Goal: Contribute content: Add original content to the website for others to see

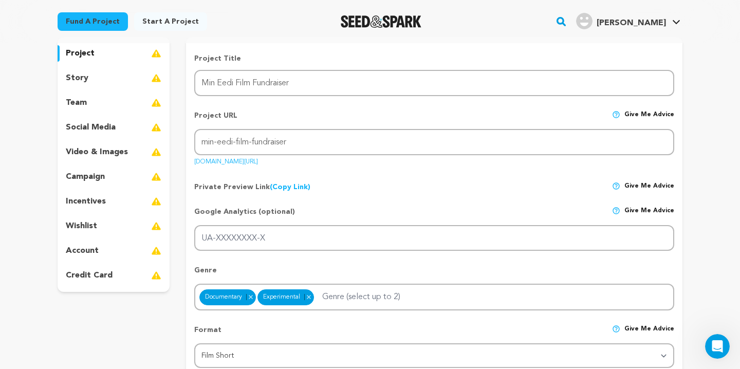
scroll to position [95, 0]
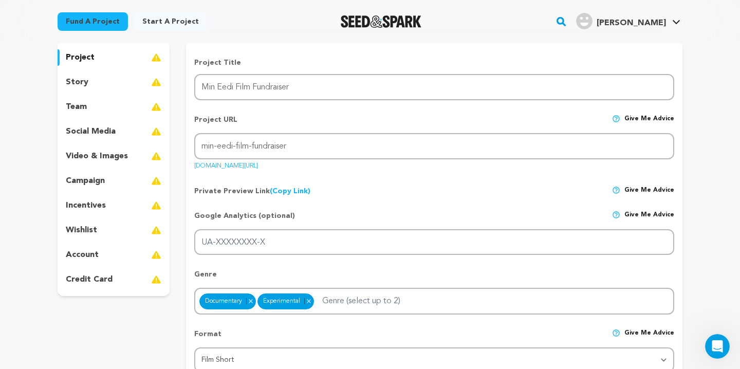
click at [128, 83] on div "story" at bounding box center [114, 82] width 112 height 16
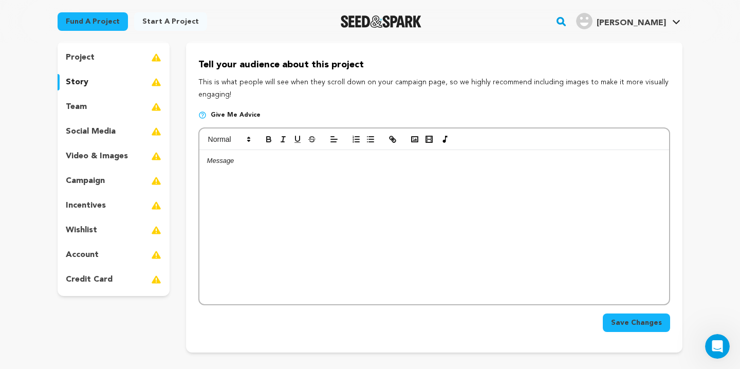
click at [85, 63] on p "project" at bounding box center [80, 57] width 29 height 12
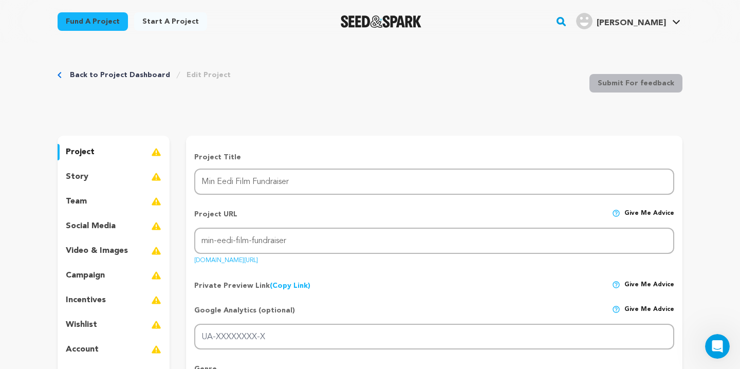
click at [94, 179] on div "story" at bounding box center [114, 177] width 112 height 16
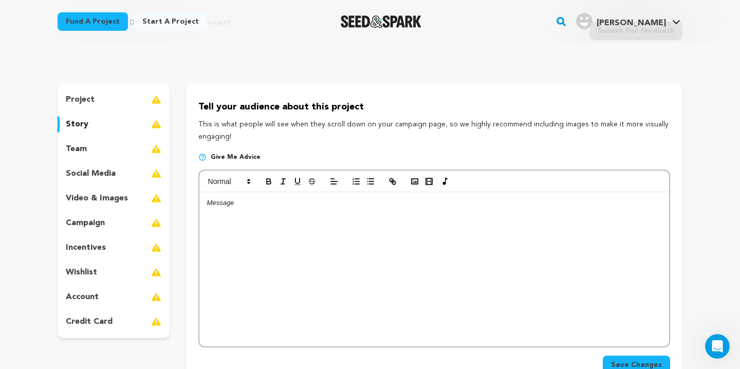
scroll to position [68, 0]
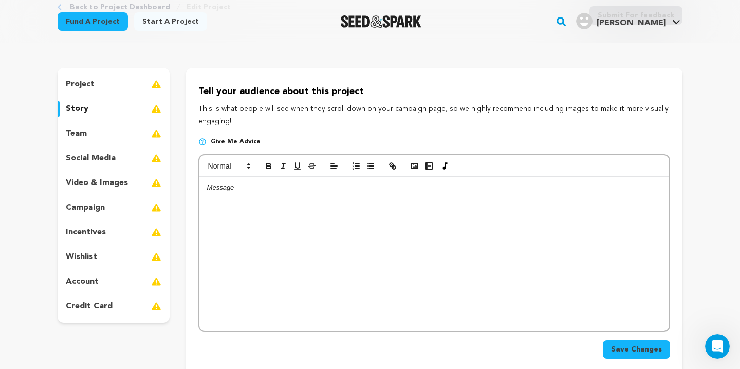
click at [100, 86] on div "project" at bounding box center [114, 84] width 112 height 16
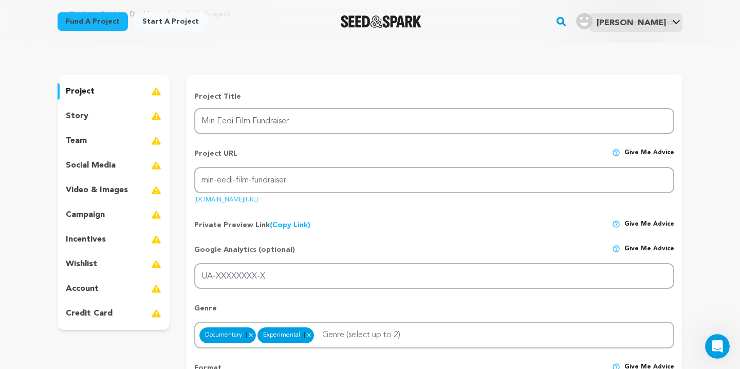
scroll to position [56, 0]
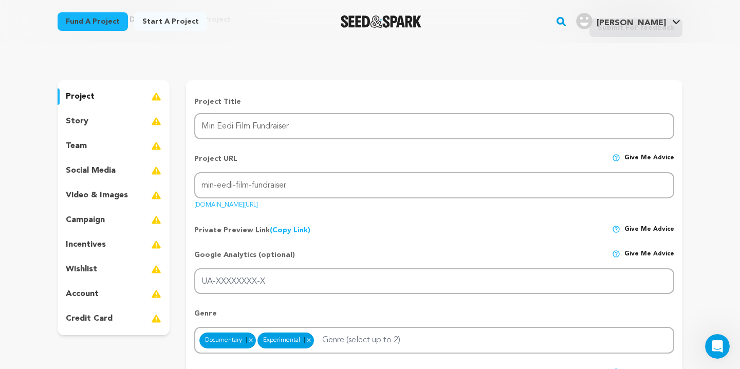
click at [105, 118] on div "story" at bounding box center [114, 121] width 112 height 16
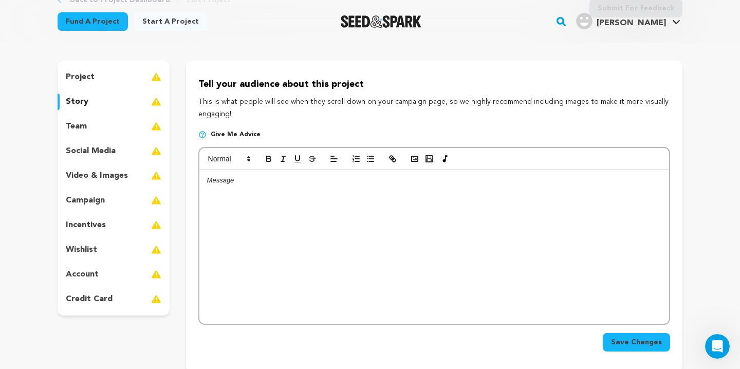
scroll to position [76, 0]
click at [257, 195] on div at bounding box center [434, 246] width 470 height 154
click at [413, 158] on circle "button" at bounding box center [413, 157] width 1 height 1
click at [347, 192] on div "The Story:" at bounding box center [434, 246] width 470 height 154
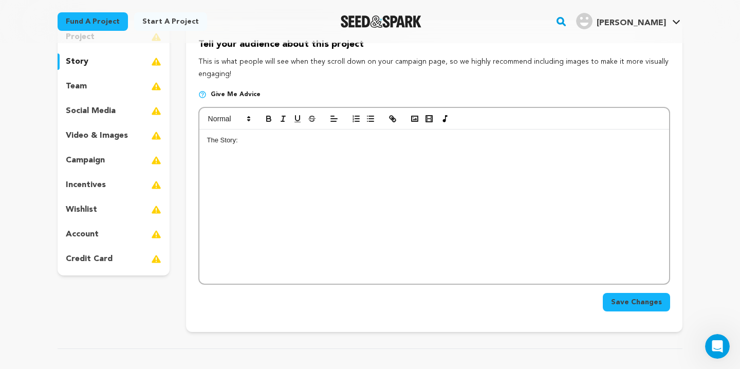
scroll to position [117, 0]
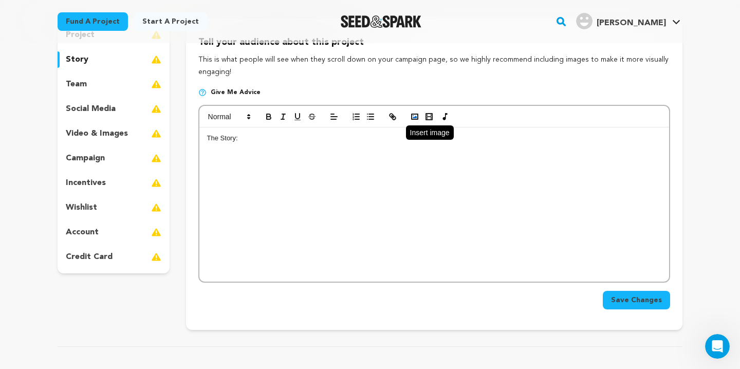
click at [412, 117] on icon "button" at bounding box center [414, 116] width 9 height 9
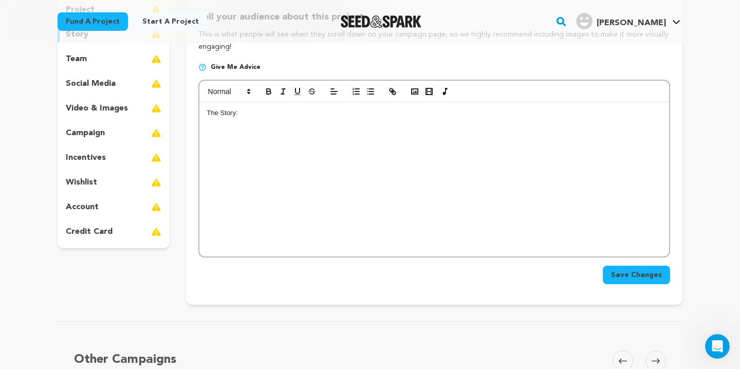
scroll to position [142, 0]
click at [352, 167] on div "The Story:" at bounding box center [434, 180] width 470 height 154
click at [414, 93] on polyline "button" at bounding box center [415, 92] width 4 height 3
click at [415, 93] on polyline "button" at bounding box center [415, 92] width 4 height 3
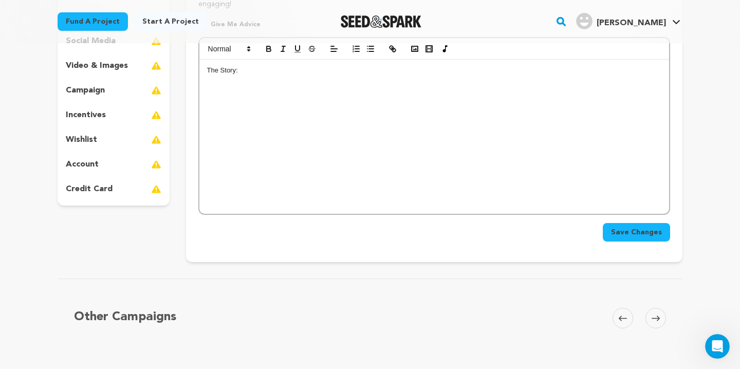
scroll to position [189, 0]
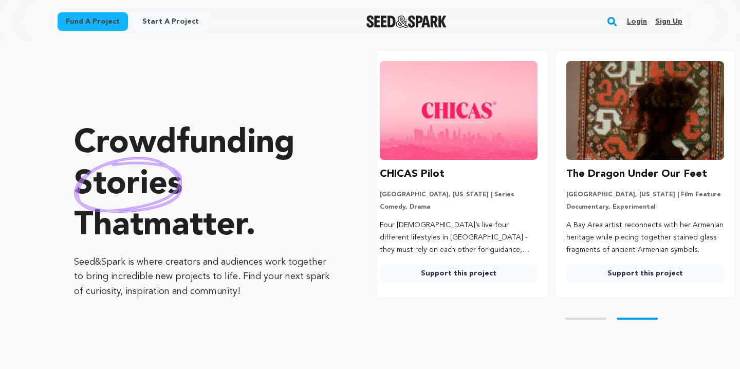
scroll to position [0, 195]
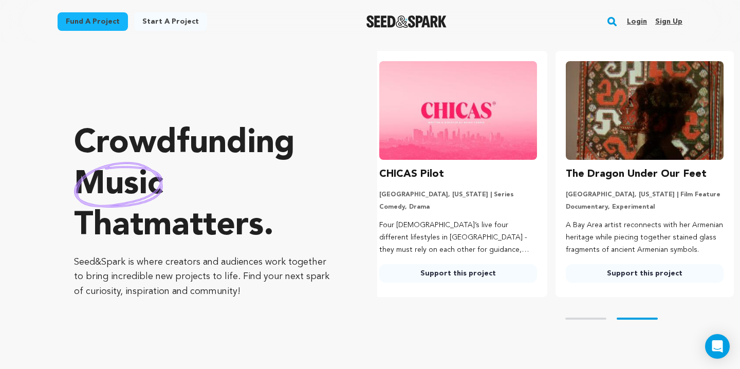
click at [610, 123] on img at bounding box center [645, 110] width 158 height 99
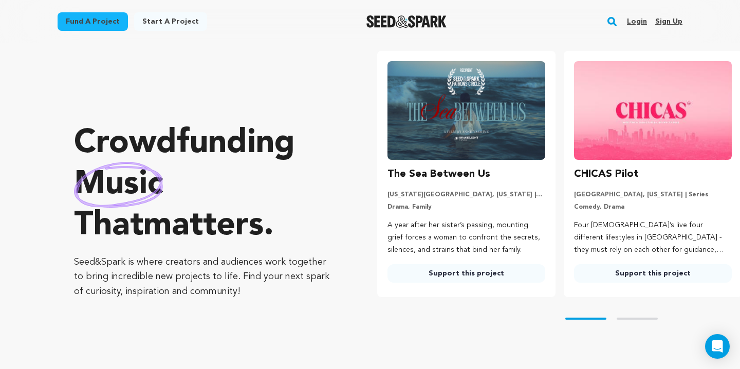
scroll to position [0, 0]
click at [627, 318] on button "Skip to next slide page" at bounding box center [637, 319] width 41 height 2
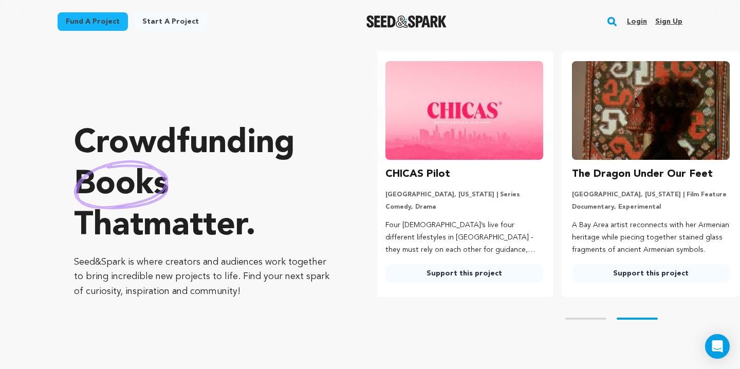
scroll to position [0, 195]
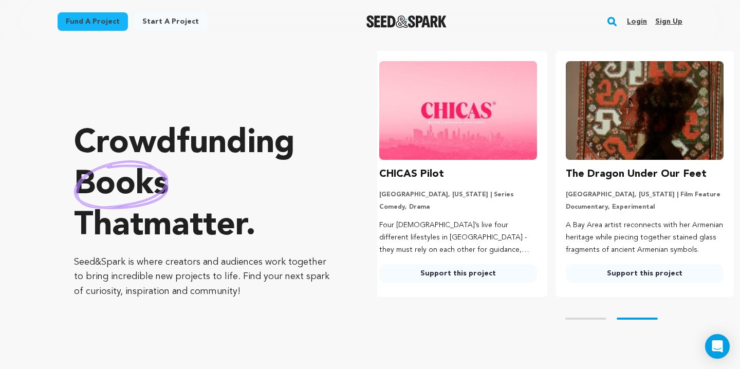
click at [619, 222] on p "A Bay Area artist reconnects with her Armenian heritage while piecing together …" at bounding box center [645, 238] width 158 height 37
click at [623, 171] on h3 "The Dragon Under Our Feet" at bounding box center [636, 174] width 141 height 16
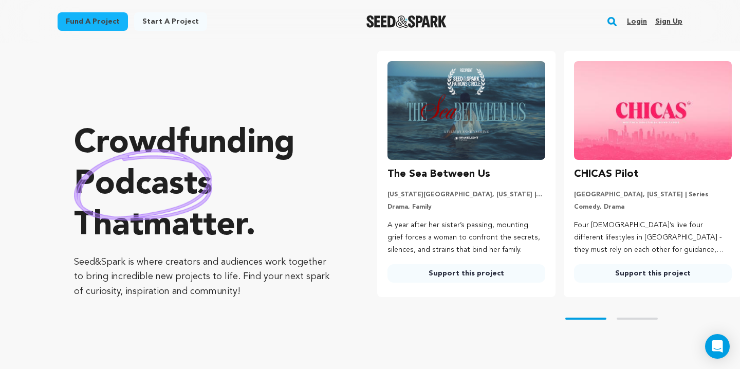
scroll to position [0, 0]
click at [626, 319] on button "Skip to next slide page" at bounding box center [637, 319] width 41 height 2
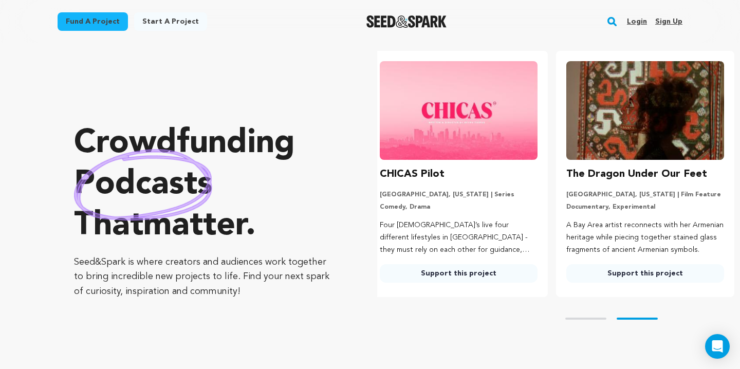
scroll to position [0, 195]
click at [634, 270] on link "Support this project" at bounding box center [645, 273] width 158 height 19
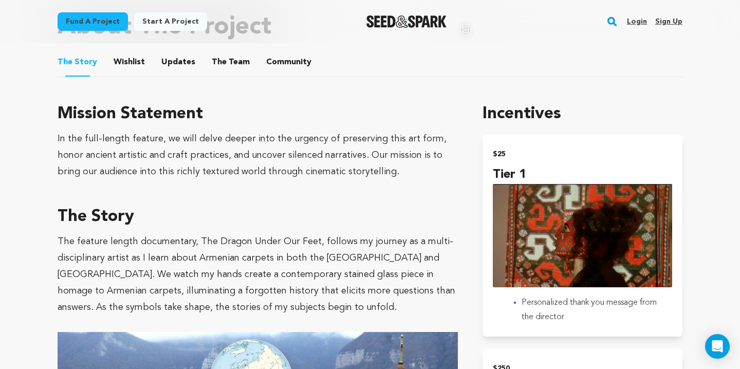
scroll to position [546, 0]
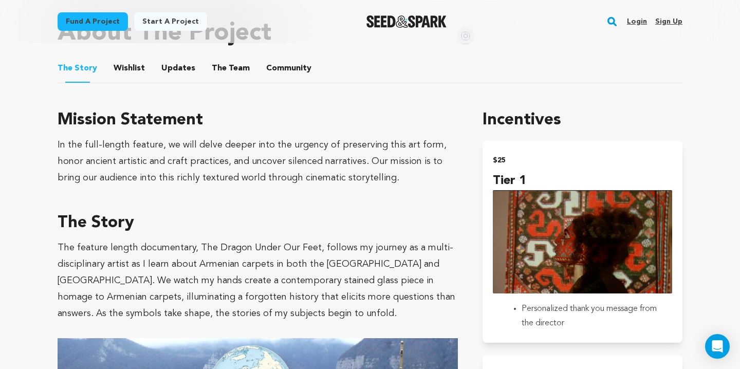
click at [132, 70] on button "Wishlist" at bounding box center [129, 70] width 25 height 25
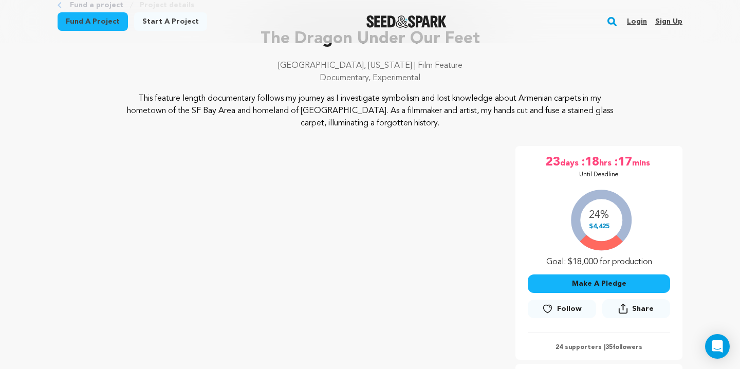
scroll to position [56, 0]
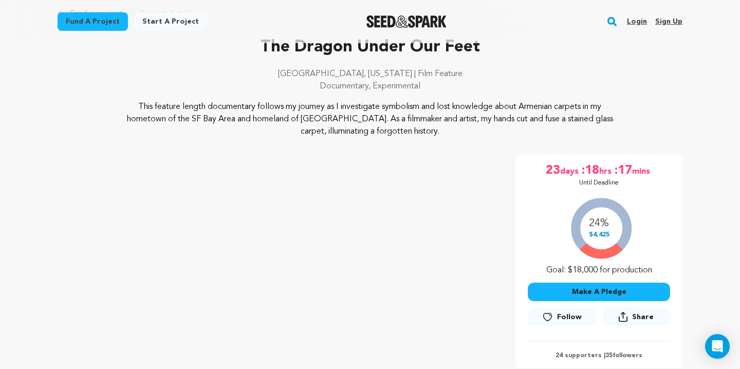
click at [571, 291] on button "Make A Pledge" at bounding box center [599, 292] width 142 height 19
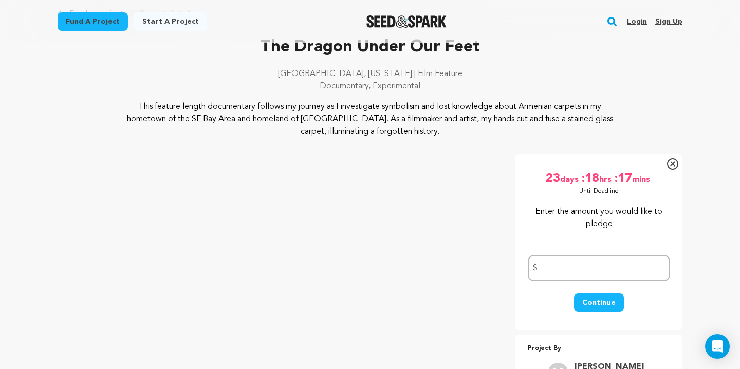
click at [673, 167] on icon at bounding box center [672, 163] width 11 height 11
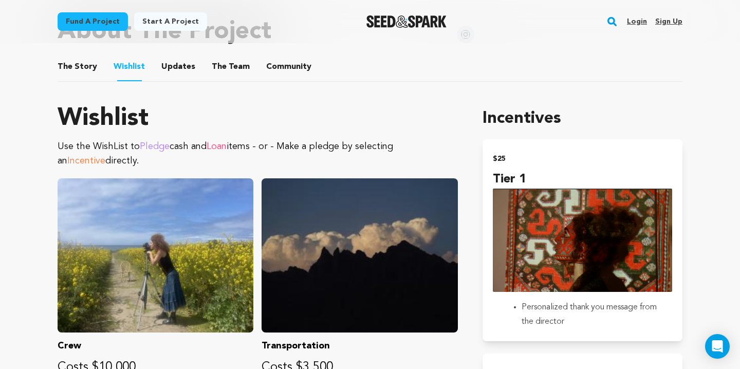
scroll to position [541, 0]
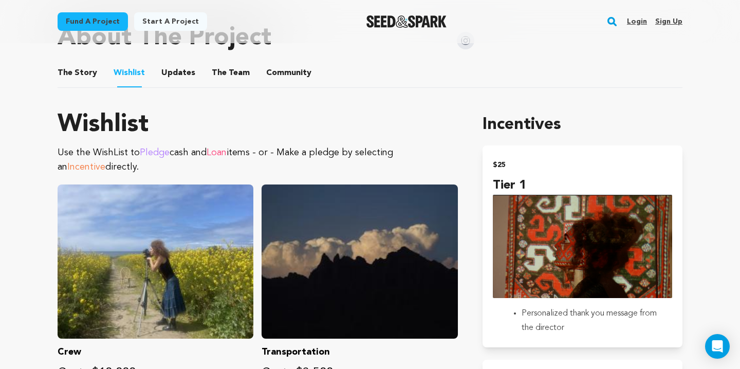
click at [223, 69] on button "The Team" at bounding box center [231, 75] width 25 height 25
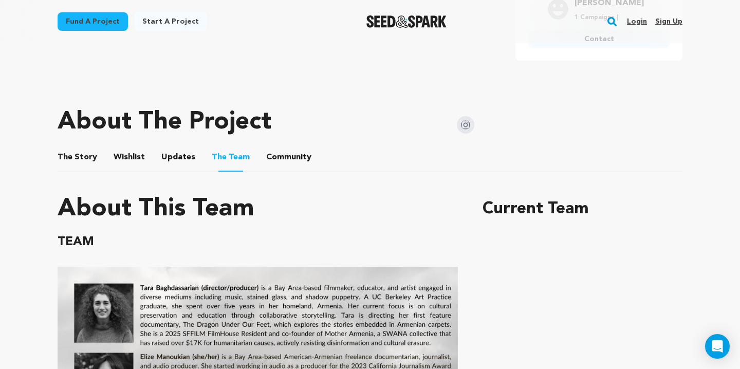
scroll to position [456, 0]
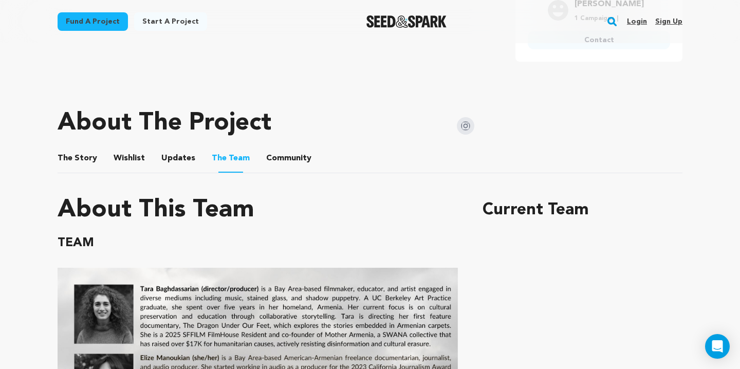
click at [280, 156] on button "Community" at bounding box center [289, 160] width 25 height 25
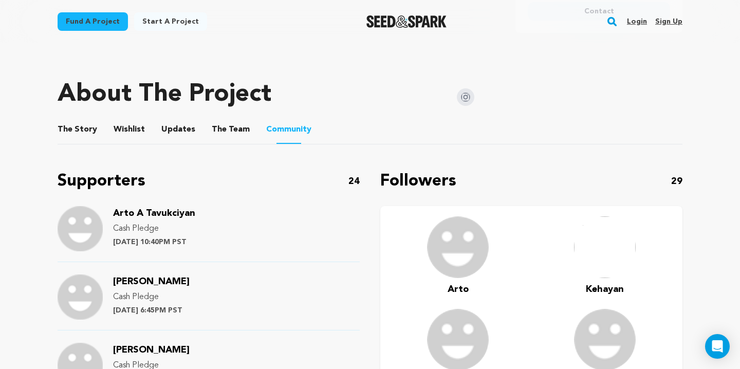
scroll to position [478, 0]
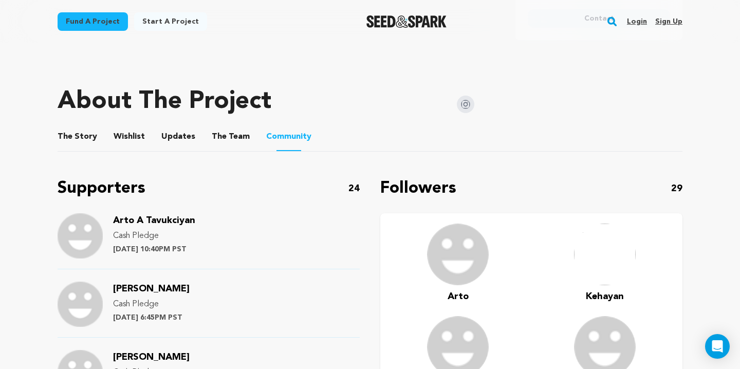
click at [70, 136] on button "The Story" at bounding box center [77, 138] width 25 height 25
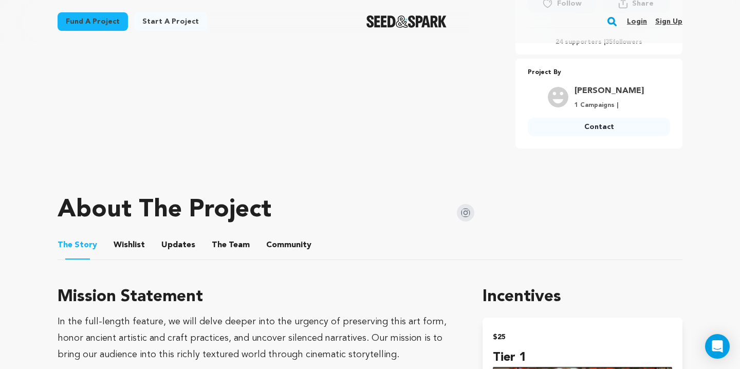
scroll to position [370, 0]
click at [123, 242] on button "Wishlist" at bounding box center [129, 246] width 25 height 25
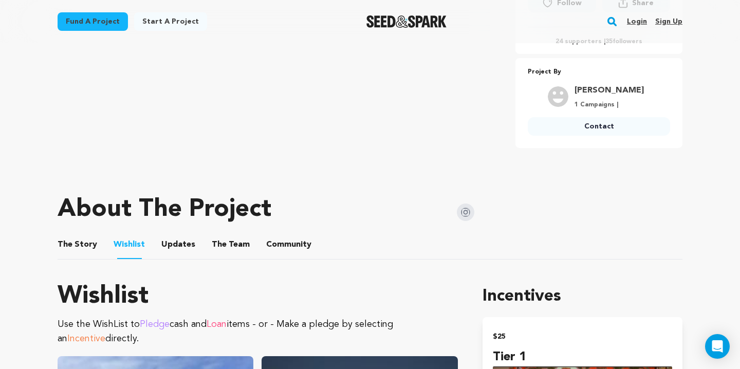
click at [83, 239] on button "The Story" at bounding box center [77, 246] width 25 height 25
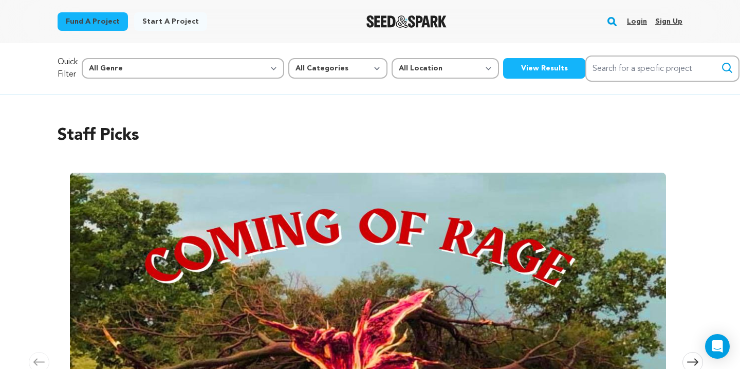
click at [639, 17] on link "Login" at bounding box center [637, 21] width 20 height 16
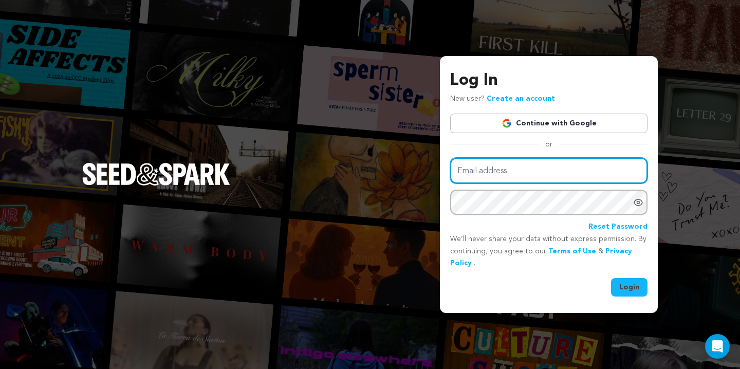
type input "[EMAIL_ADDRESS][DOMAIN_NAME]"
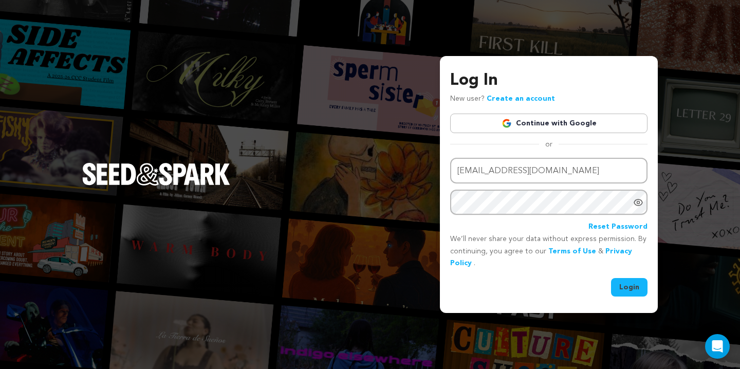
click at [629, 281] on button "Login" at bounding box center [629, 287] width 37 height 19
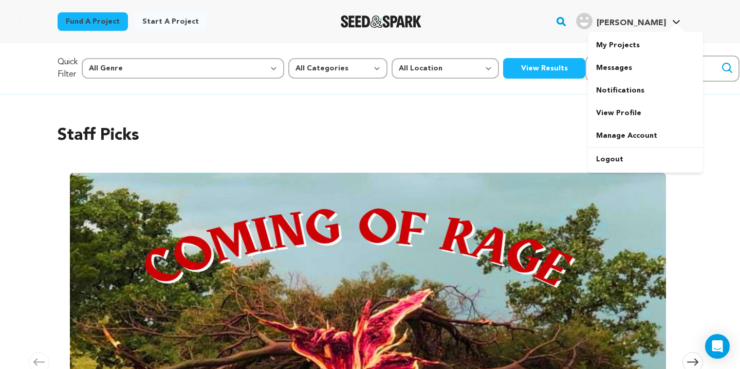
click at [640, 23] on span "[PERSON_NAME]" at bounding box center [631, 23] width 69 height 8
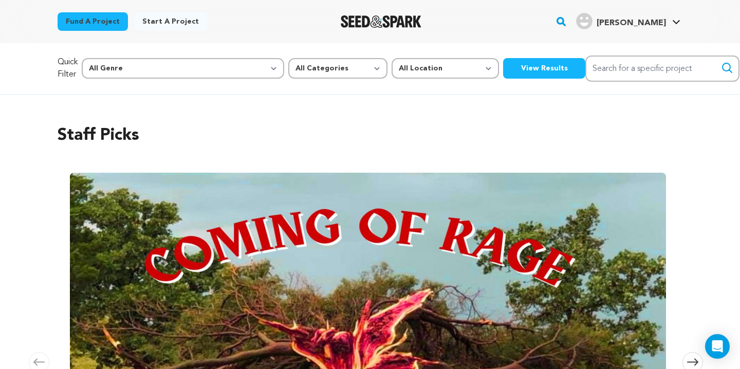
click at [640, 23] on span "[PERSON_NAME]" at bounding box center [631, 23] width 69 height 8
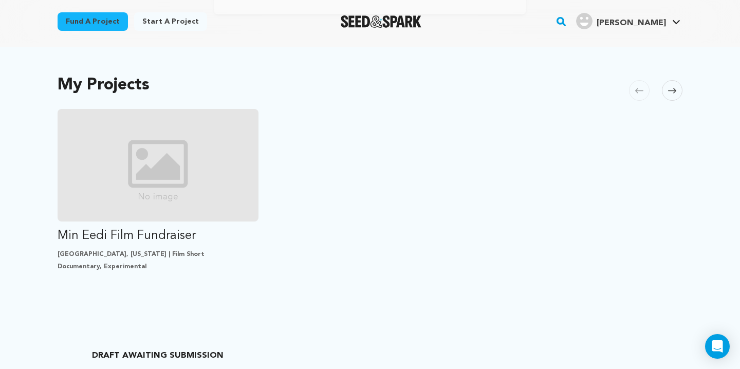
scroll to position [197, 0]
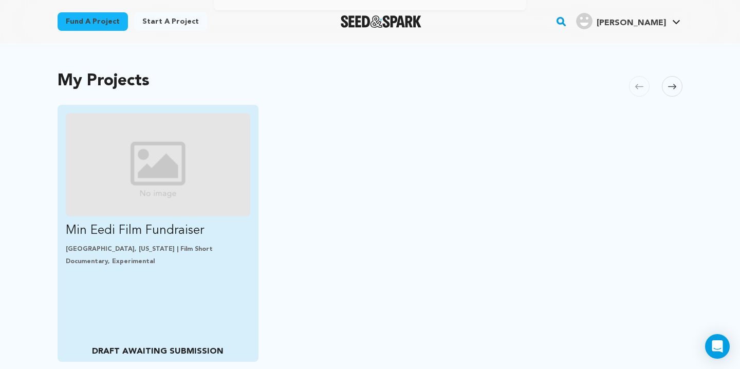
click at [151, 143] on img "Fund Min Eedi Film Fundraiser" at bounding box center [158, 164] width 185 height 103
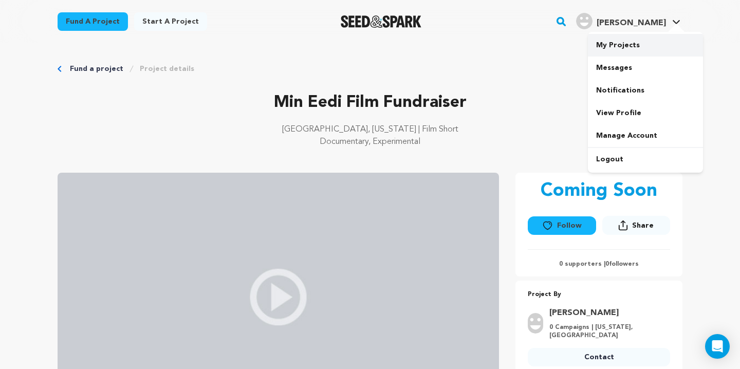
click at [621, 40] on link "My Projects" at bounding box center [645, 45] width 115 height 23
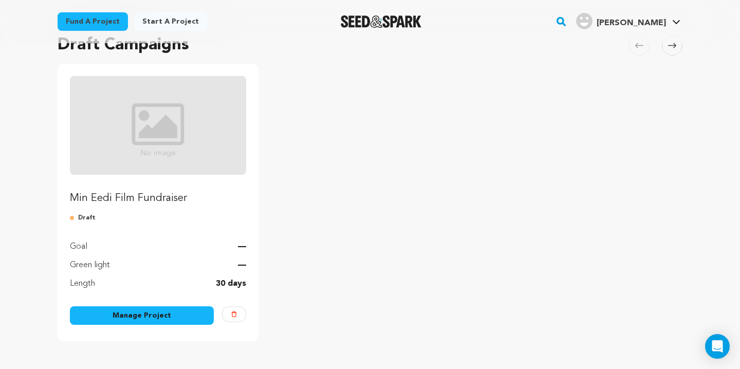
scroll to position [117, 0]
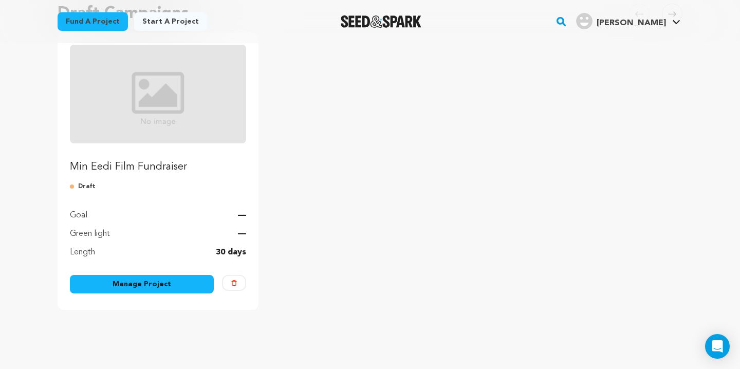
click at [161, 285] on link "Manage Project" at bounding box center [142, 284] width 144 height 19
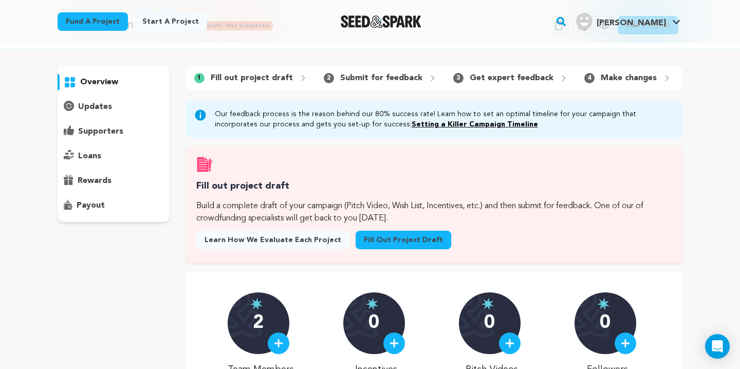
scroll to position [58, 0]
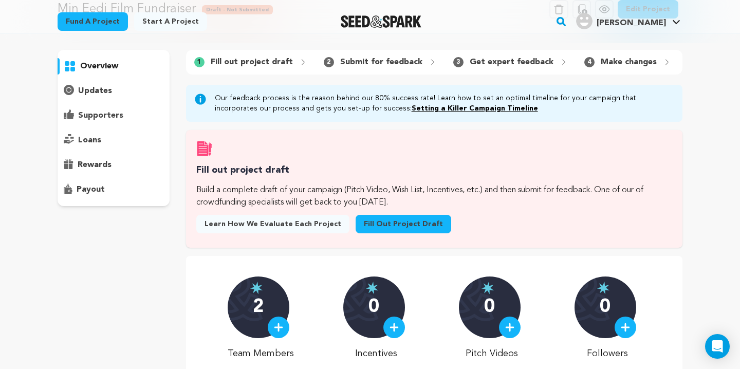
click at [387, 219] on link "Fill out project draft" at bounding box center [404, 224] width 96 height 19
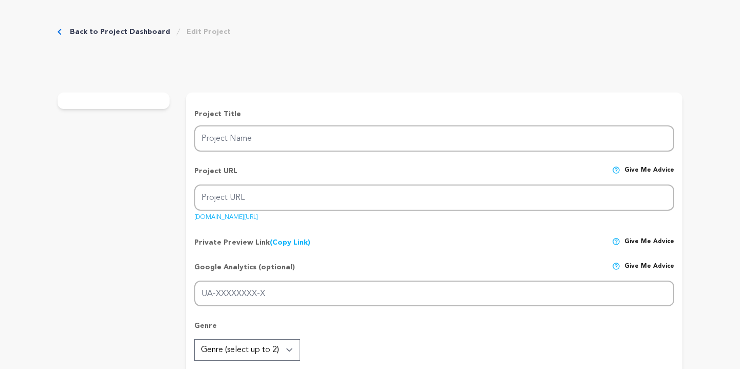
type input "Min Eedi Film Fundraiser"
type input "min-eedi-film-fundraiser"
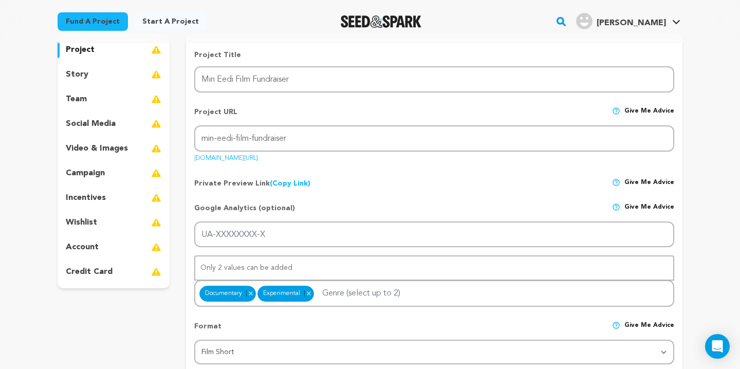
scroll to position [113, 0]
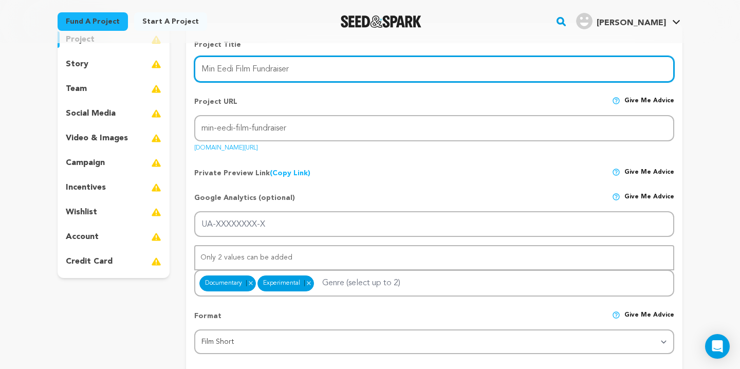
click at [235, 68] on input "Min Eedi Film Fundraiser" at bounding box center [434, 69] width 480 height 26
click at [311, 71] on input "Min Eedi: From My Hand Film Fundraiser" at bounding box center [434, 69] width 480 height 26
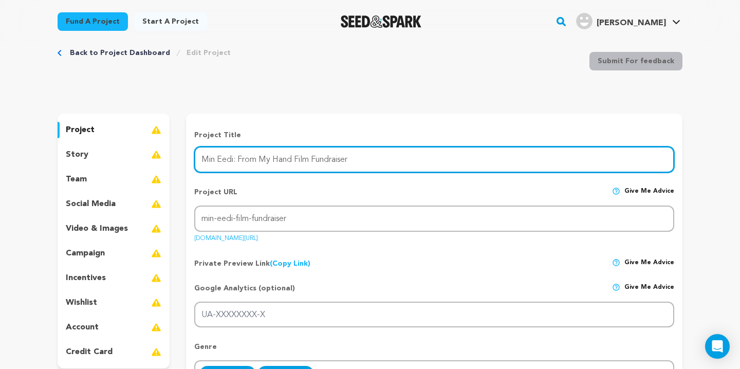
scroll to position [17, 0]
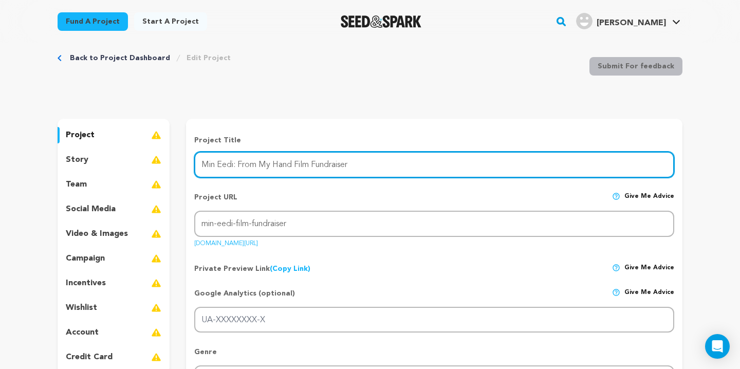
type input "Min Eedi: From My Hand Film Fundraiser"
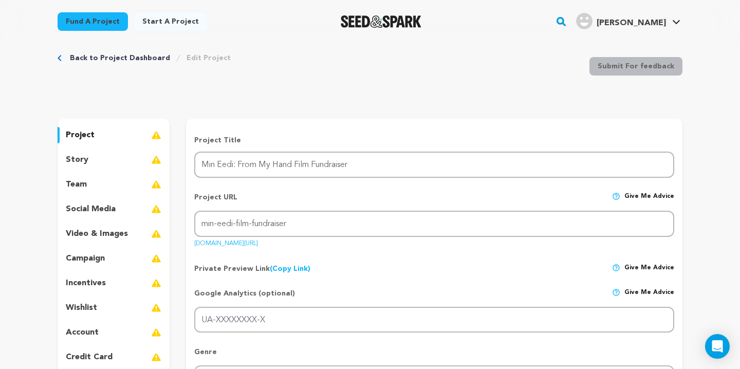
click at [109, 160] on div "story" at bounding box center [114, 160] width 112 height 16
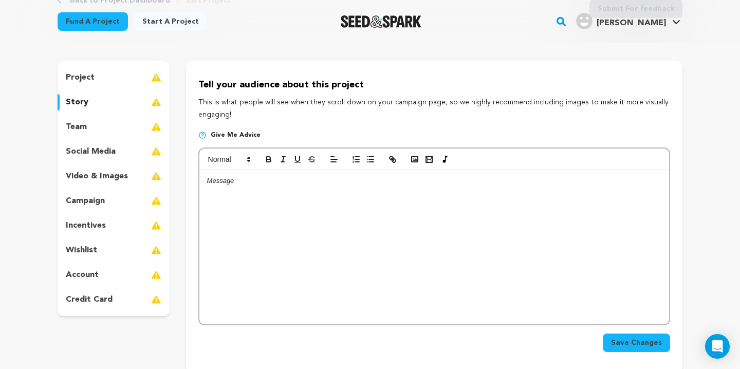
scroll to position [86, 0]
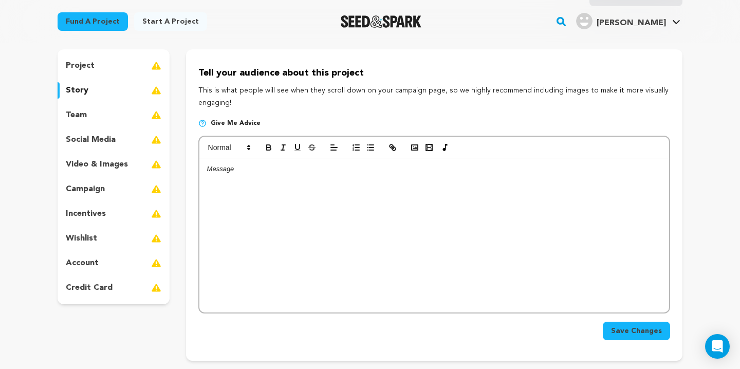
click at [258, 179] on div at bounding box center [434, 235] width 470 height 154
click at [408, 144] on button "button" at bounding box center [415, 147] width 14 height 12
click at [414, 148] on icon "button" at bounding box center [414, 147] width 9 height 9
drag, startPoint x: 324, startPoint y: 170, endPoint x: 153, endPoint y: 151, distance: 171.7
click at [153, 151] on div "project story team social media video & images campaign incentives wishlist" at bounding box center [370, 205] width 625 height 312
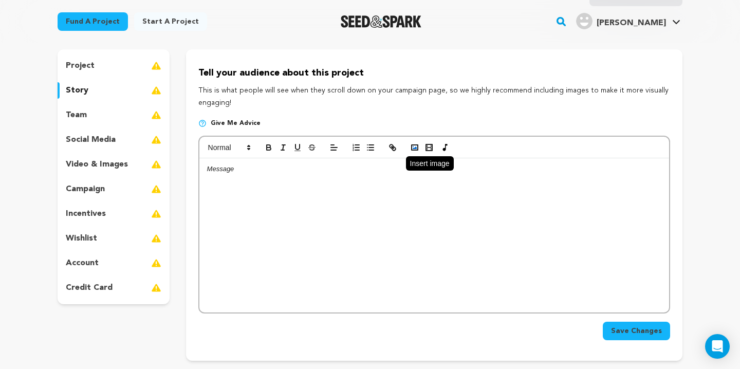
click at [416, 146] on rect "button" at bounding box center [415, 147] width 6 height 5
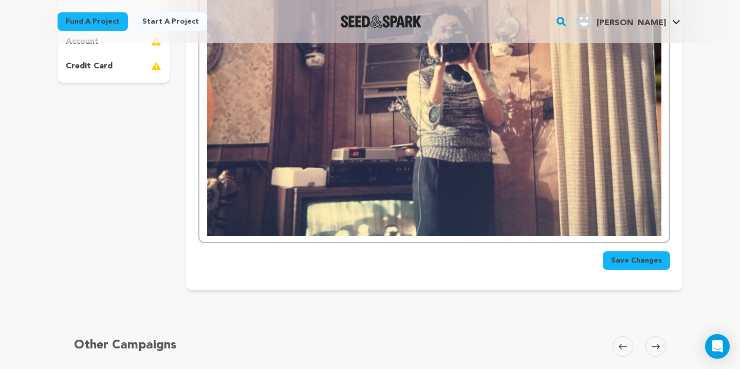
scroll to position [313, 0]
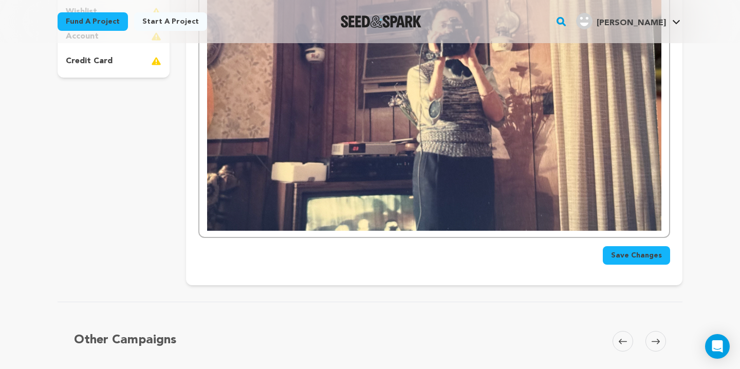
click at [636, 257] on span "Save Changes" at bounding box center [636, 255] width 51 height 10
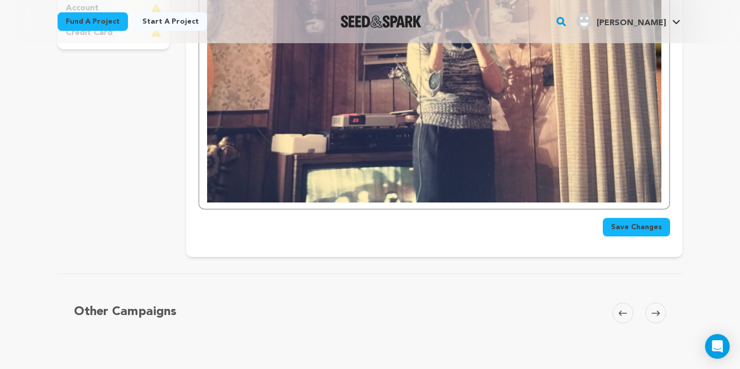
scroll to position [272, 0]
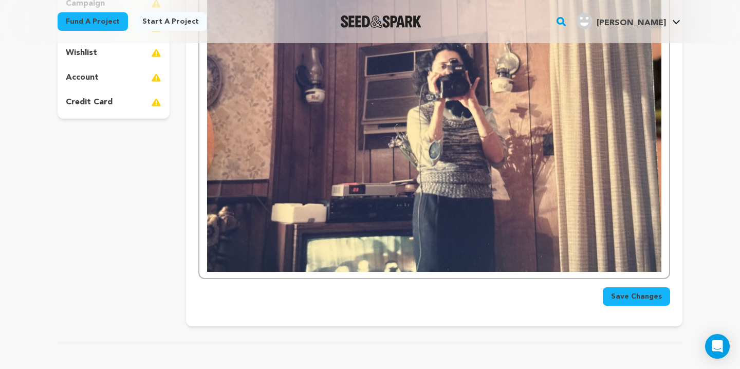
click at [632, 300] on span "Save Changes" at bounding box center [636, 297] width 51 height 10
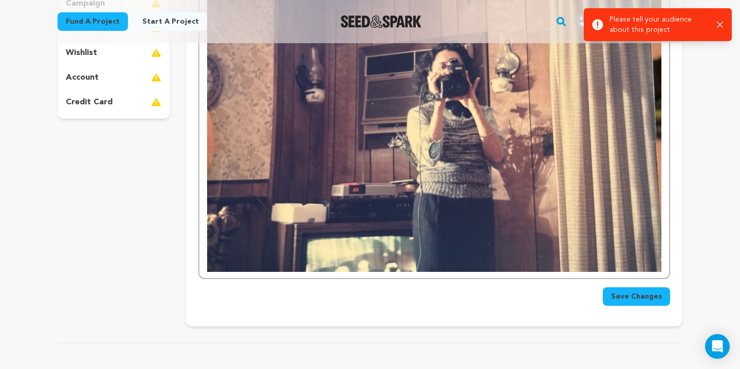
click at [662, 225] on div at bounding box center [434, 125] width 470 height 305
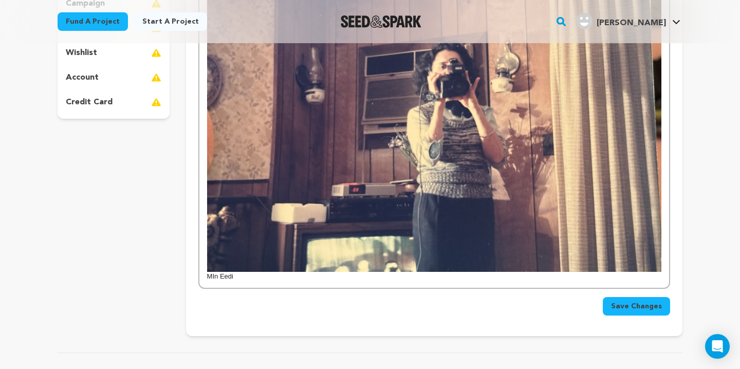
click at [637, 300] on button "Save Changes" at bounding box center [636, 306] width 67 height 19
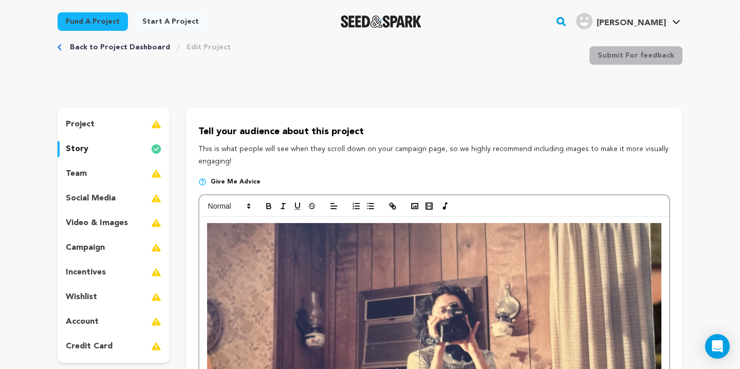
scroll to position [0, 0]
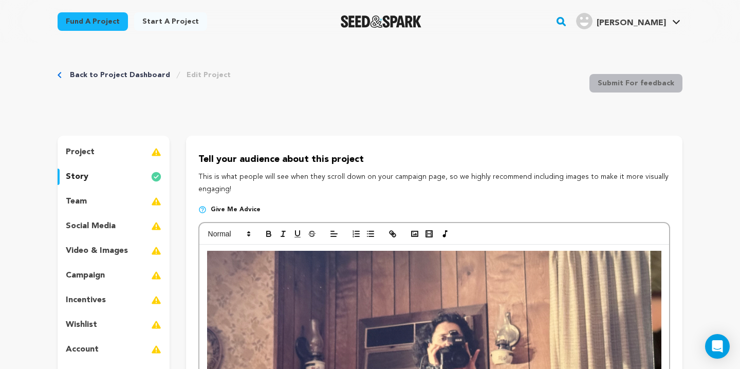
click at [112, 146] on div "project" at bounding box center [114, 152] width 112 height 16
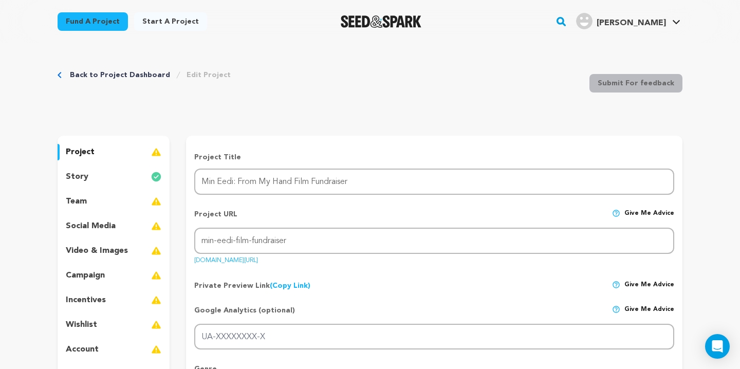
click at [115, 71] on link "Back to Project Dashboard" at bounding box center [120, 75] width 100 height 10
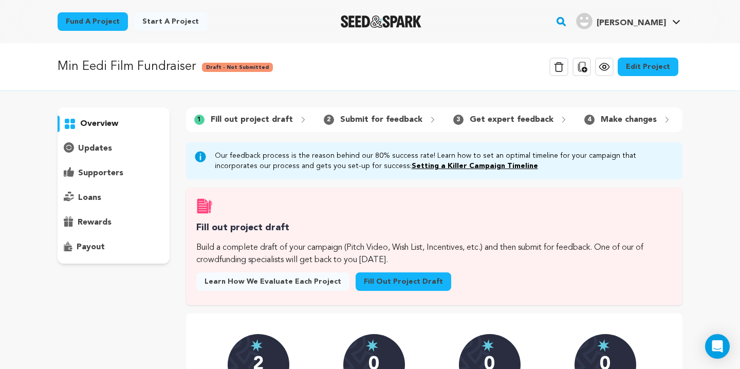
click at [605, 67] on icon at bounding box center [604, 67] width 12 height 12
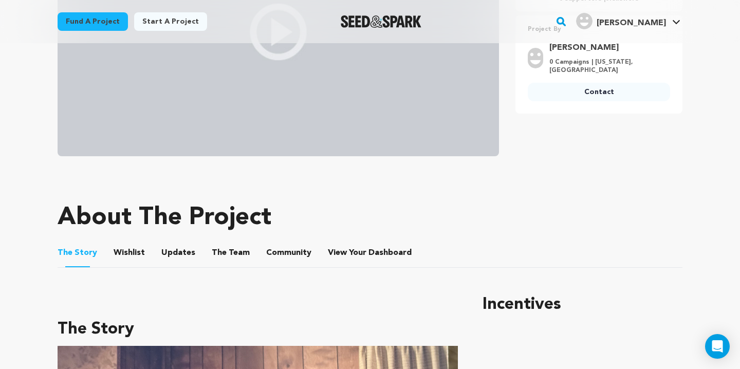
scroll to position [81, 0]
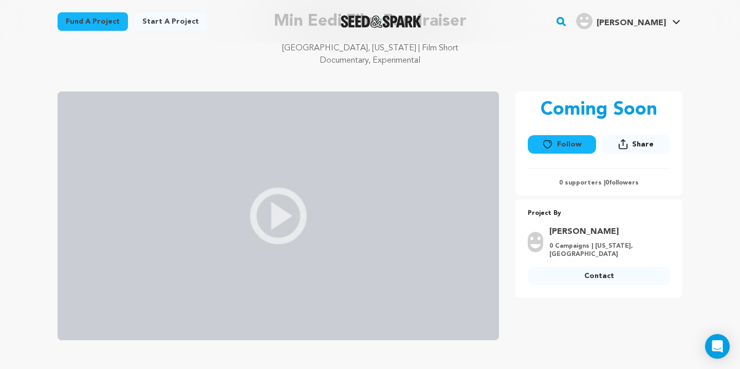
click at [276, 223] on img at bounding box center [279, 216] width 442 height 249
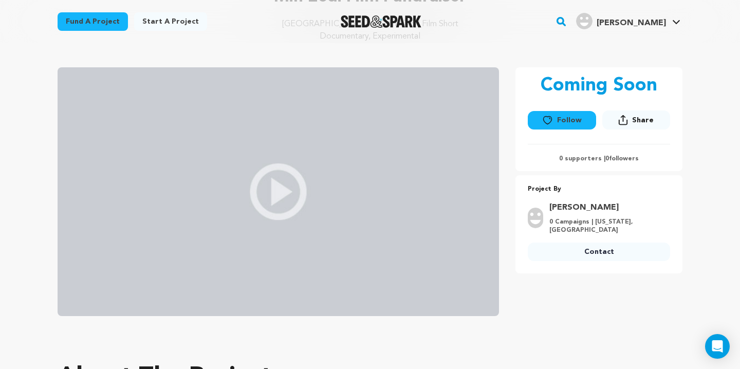
scroll to position [0, 0]
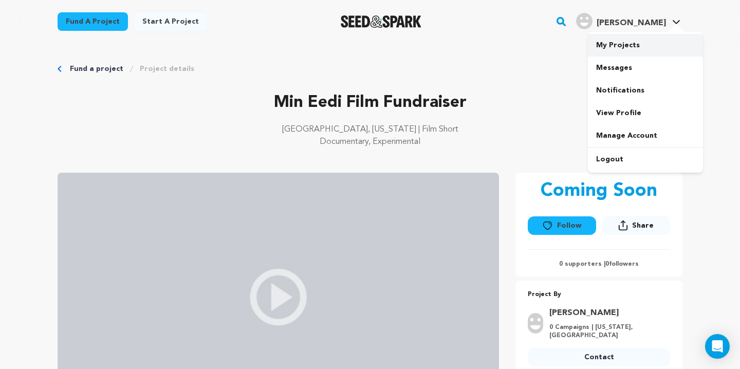
click at [615, 44] on link "My Projects" at bounding box center [645, 45] width 115 height 23
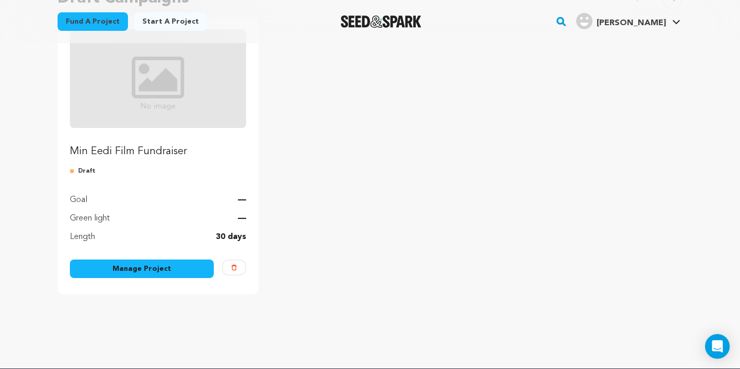
scroll to position [133, 0]
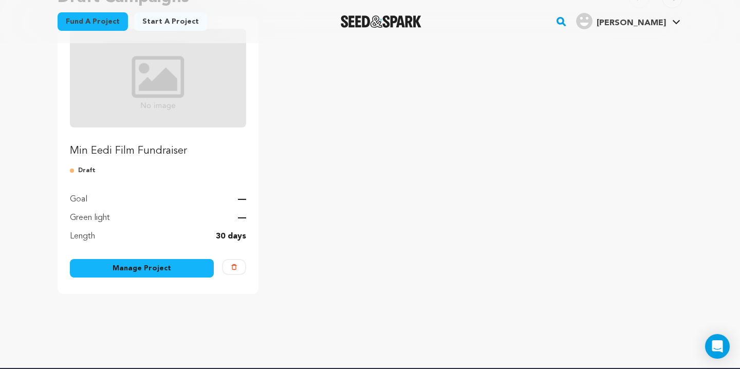
click at [186, 267] on link "Manage Project" at bounding box center [142, 268] width 144 height 19
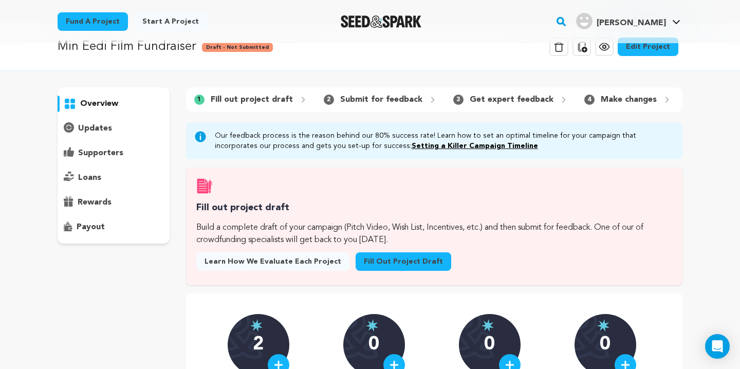
scroll to position [20, 0]
click at [647, 51] on link "Edit Project" at bounding box center [648, 47] width 61 height 19
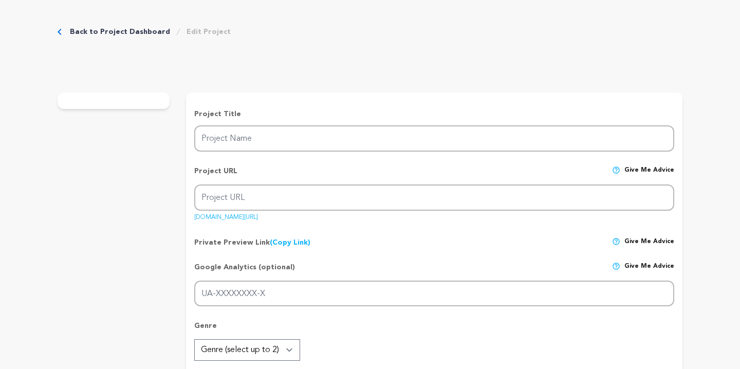
type input "Min Eedi Film Fundraiser"
type input "min-eedi-film-fundraiser"
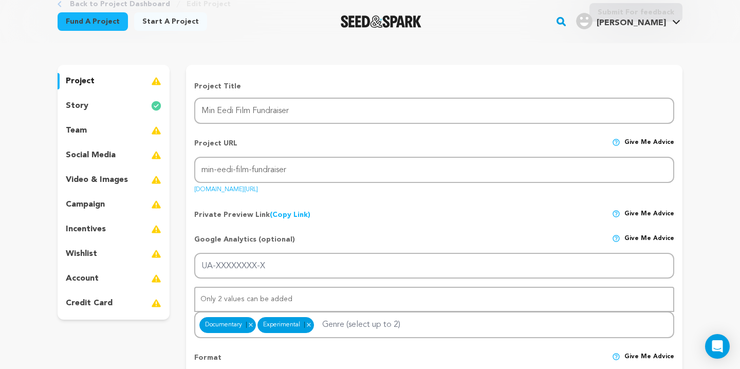
scroll to position [74, 0]
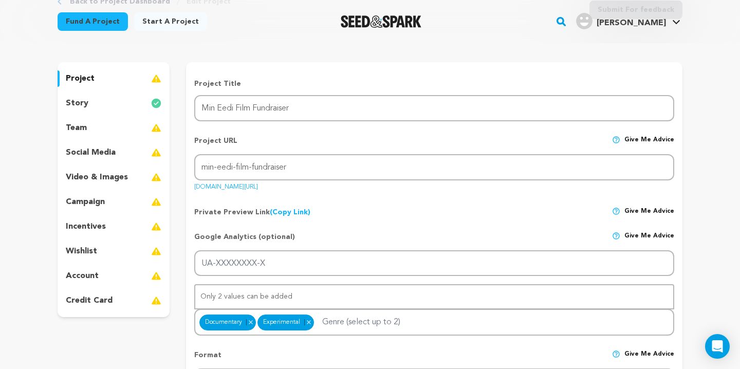
click at [119, 176] on p "video & images" at bounding box center [97, 177] width 62 height 12
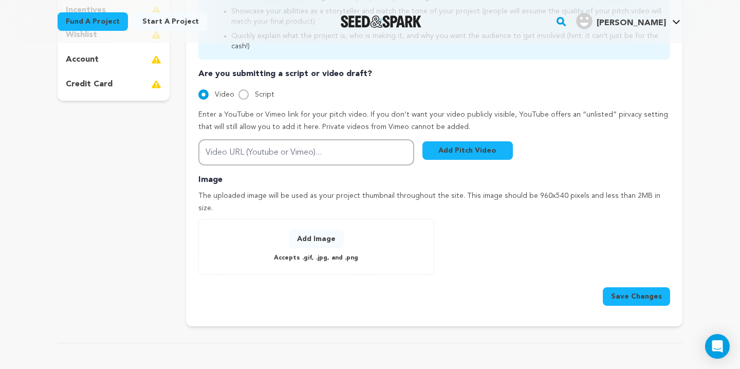
scroll to position [293, 0]
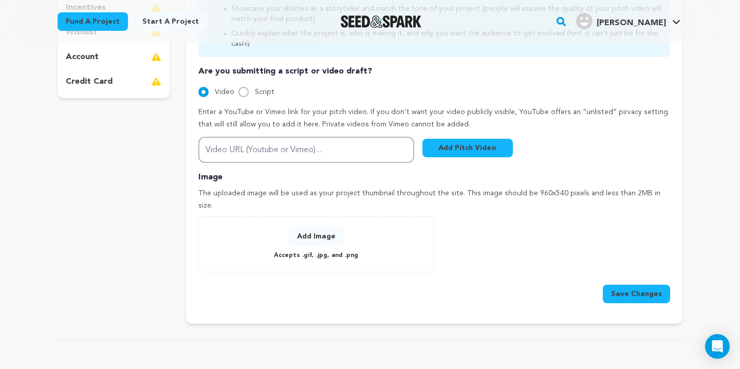
click at [320, 227] on button "Add Image" at bounding box center [316, 236] width 55 height 19
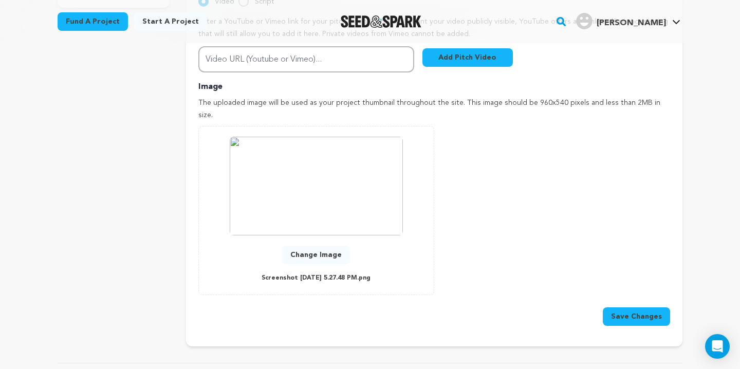
scroll to position [385, 0]
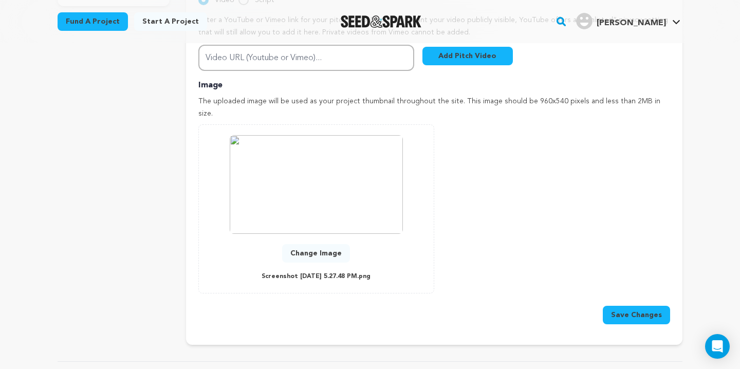
click at [347, 142] on img at bounding box center [316, 184] width 173 height 99
click at [642, 306] on button "Save Changes" at bounding box center [636, 315] width 67 height 19
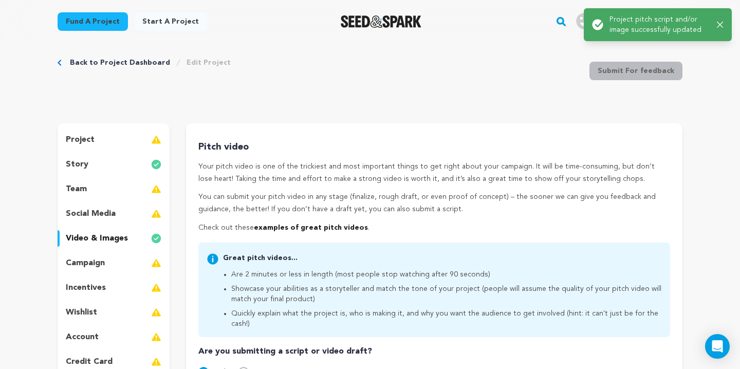
scroll to position [0, 0]
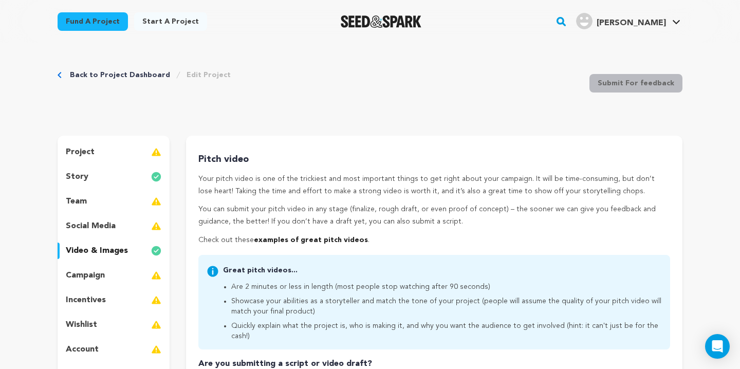
click at [720, 27] on icon "button" at bounding box center [717, 25] width 6 height 6
click at [385, 88] on div "Back to Project Dashboard Edit Project Submit For feedback Submit For feedback" at bounding box center [370, 85] width 625 height 68
click at [123, 72] on link "Back to Project Dashboard" at bounding box center [120, 75] width 100 height 10
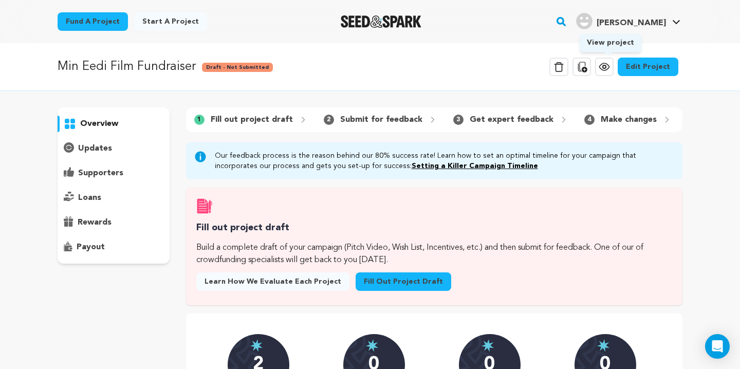
click at [605, 69] on icon at bounding box center [604, 67] width 12 height 12
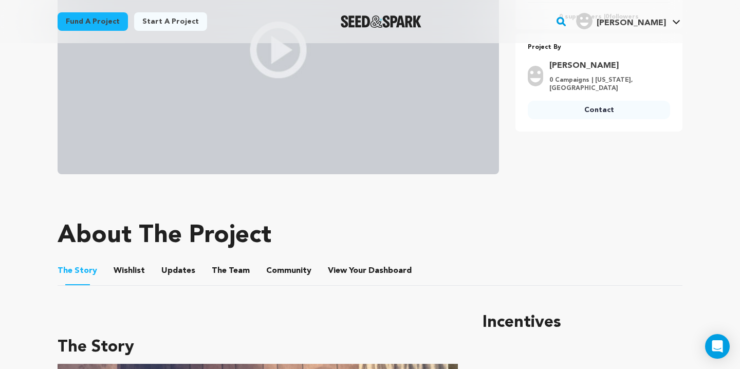
scroll to position [246, 0]
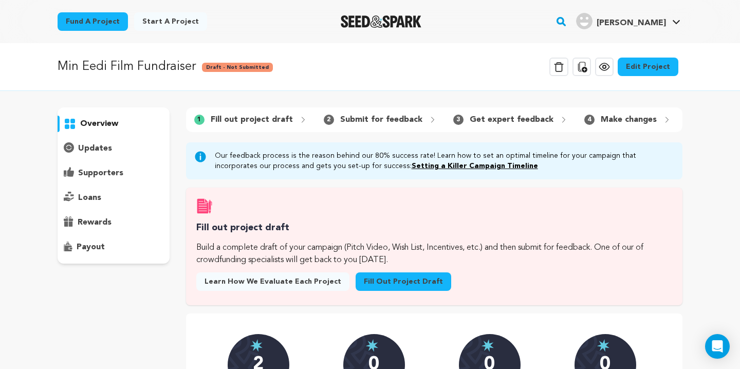
click at [372, 282] on link "Fill out project draft" at bounding box center [404, 282] width 96 height 19
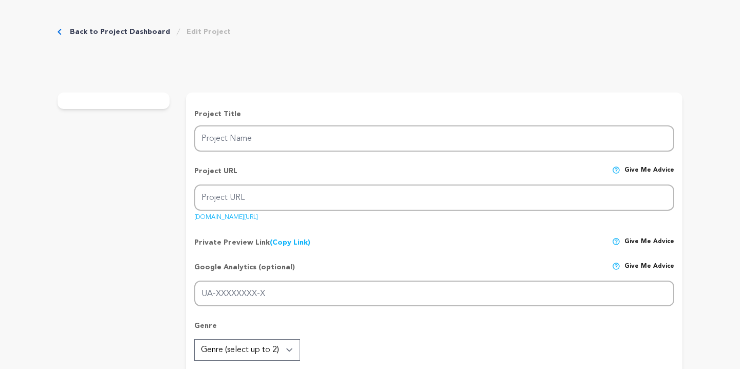
type input "Min Eedi Film Fundraiser"
type input "min-eedi-film-fundraiser"
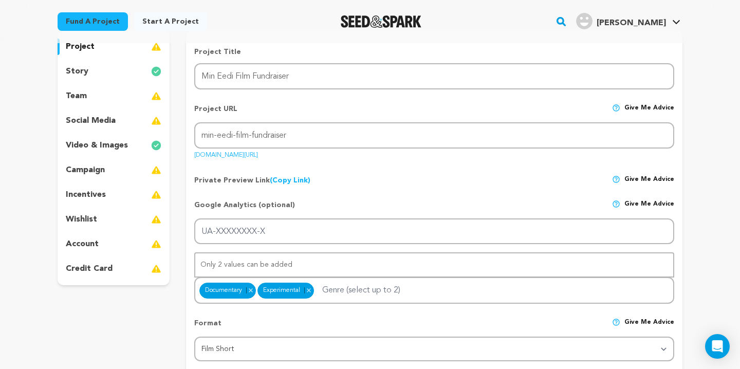
scroll to position [107, 0]
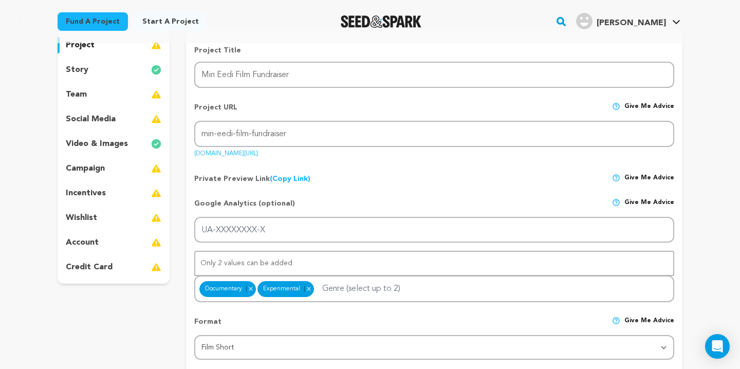
click at [107, 146] on p "video & images" at bounding box center [97, 144] width 62 height 12
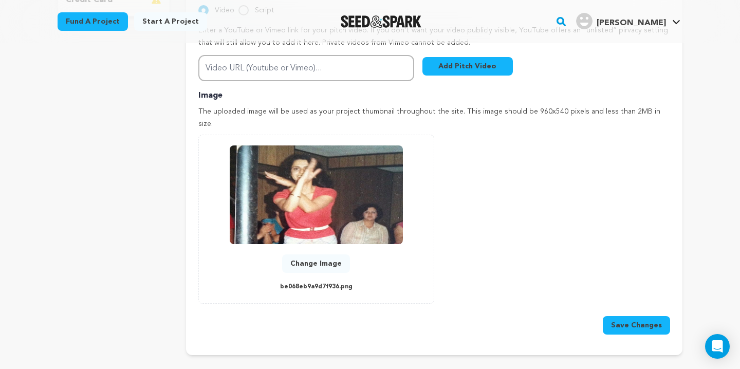
scroll to position [372, 0]
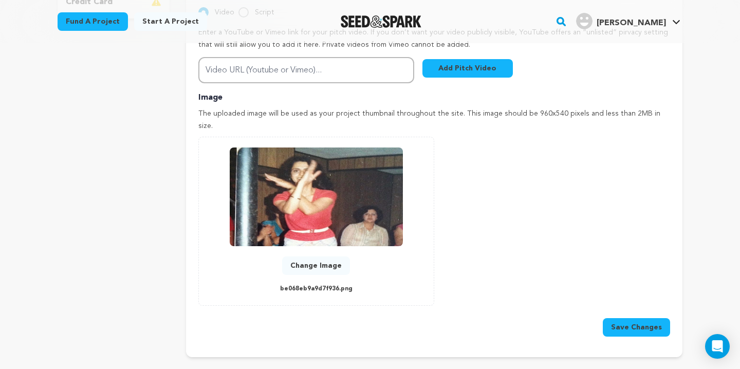
click at [315, 199] on img at bounding box center [316, 197] width 173 height 99
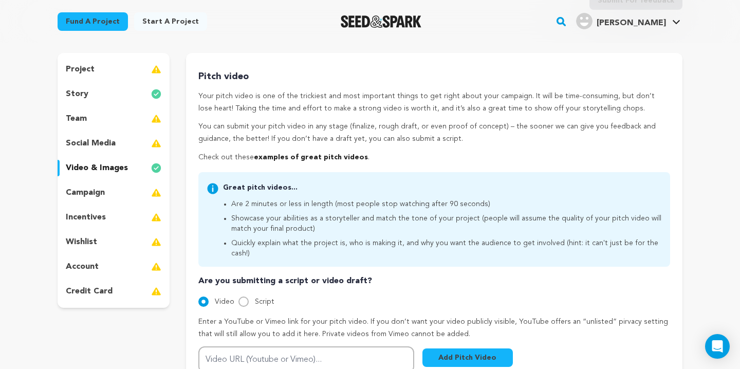
scroll to position [103, 0]
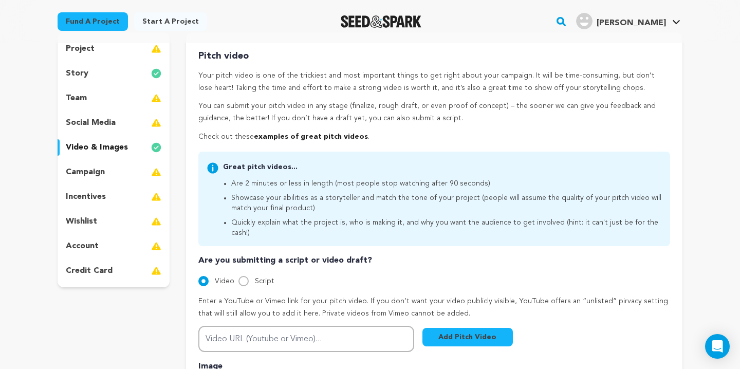
click at [120, 66] on div "story" at bounding box center [114, 73] width 112 height 16
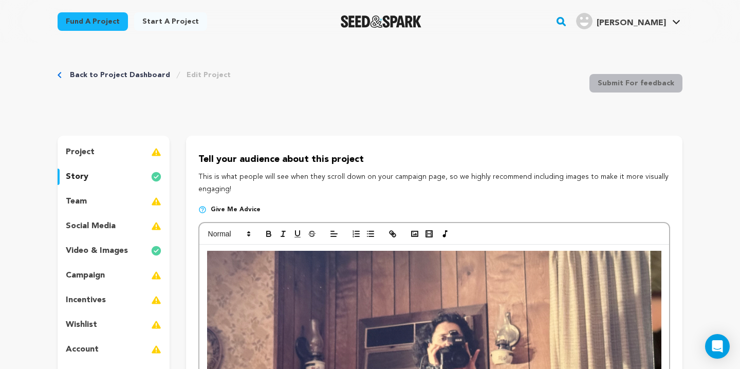
click at [98, 151] on div "project" at bounding box center [114, 152] width 112 height 16
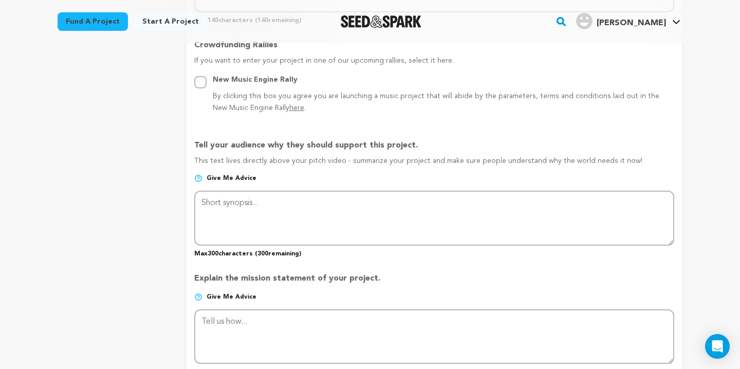
scroll to position [570, 0]
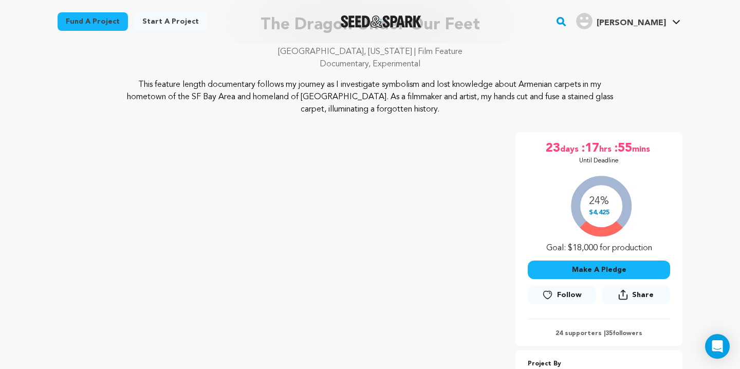
scroll to position [86, 0]
